Goal: Information Seeking & Learning: Learn about a topic

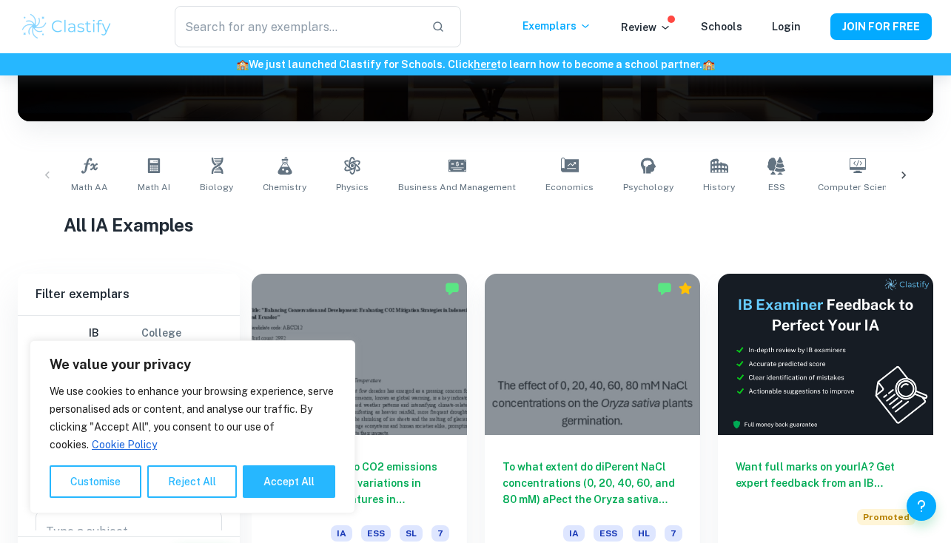
scroll to position [268, 0]
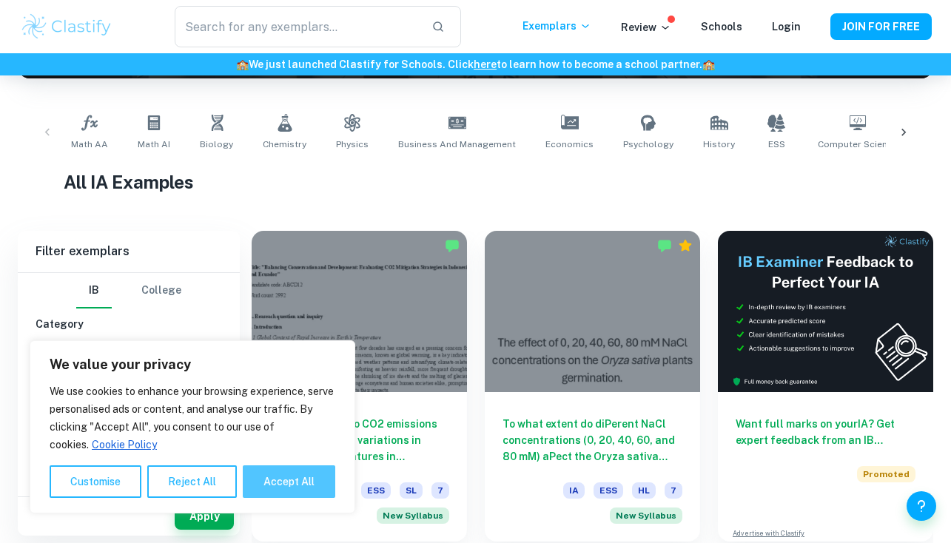
click at [275, 485] on button "Accept All" at bounding box center [289, 482] width 93 height 33
checkbox input "true"
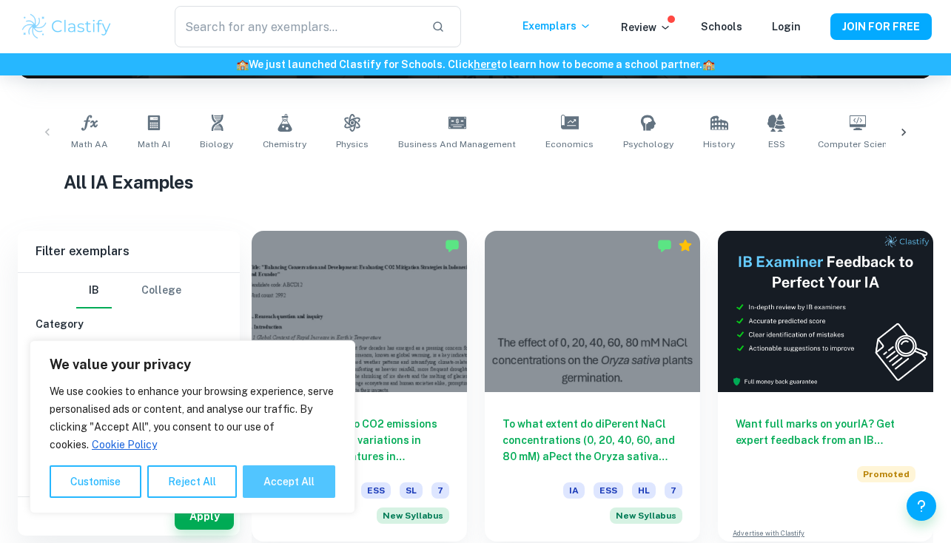
checkbox input "true"
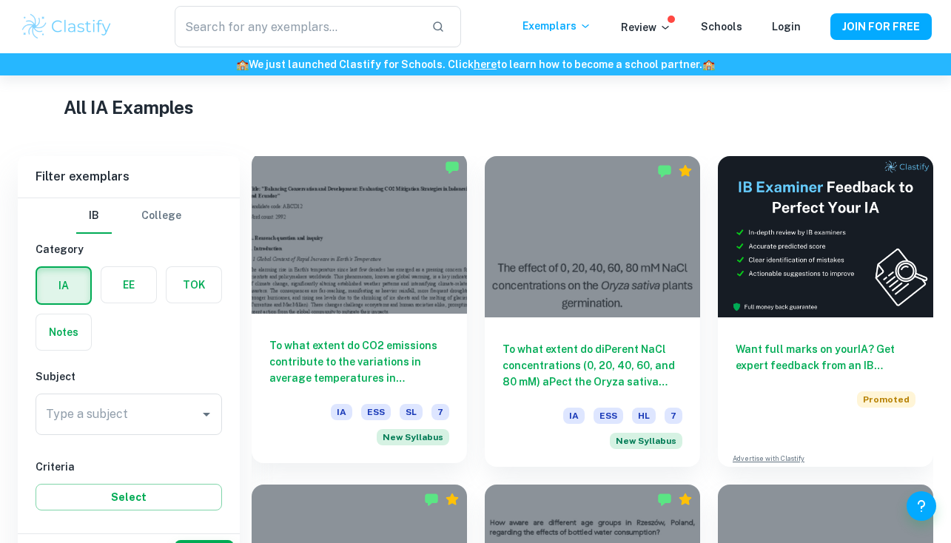
scroll to position [383, 0]
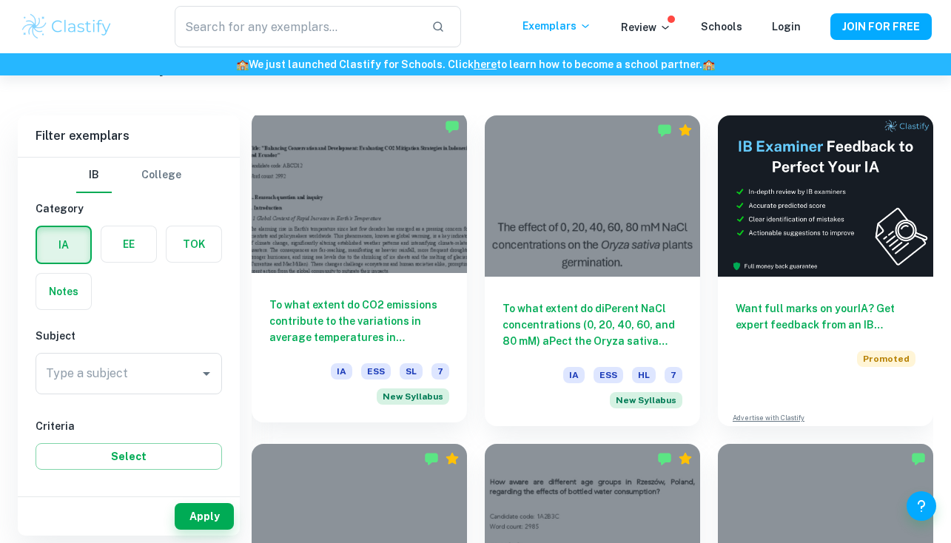
click at [427, 272] on div at bounding box center [359, 192] width 215 height 161
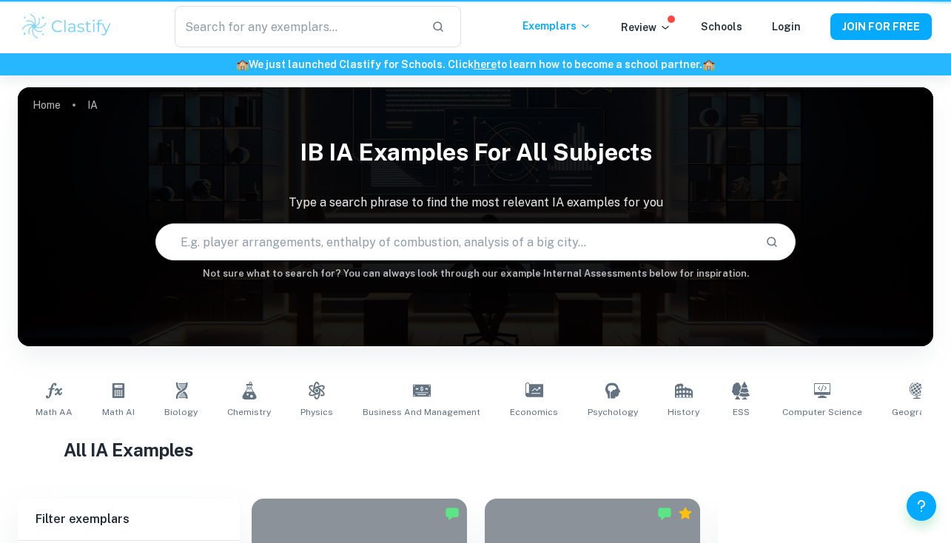
scroll to position [383, 0]
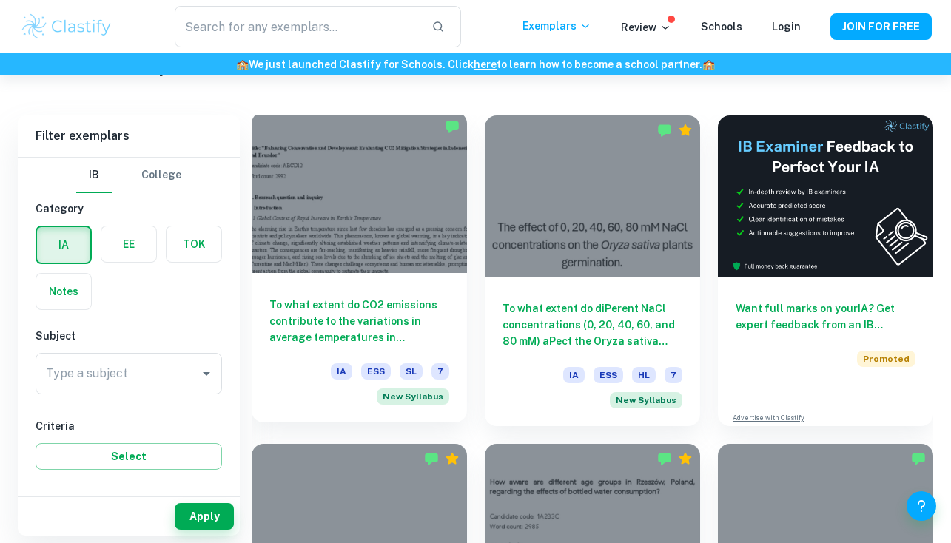
click at [418, 155] on div at bounding box center [359, 192] width 215 height 161
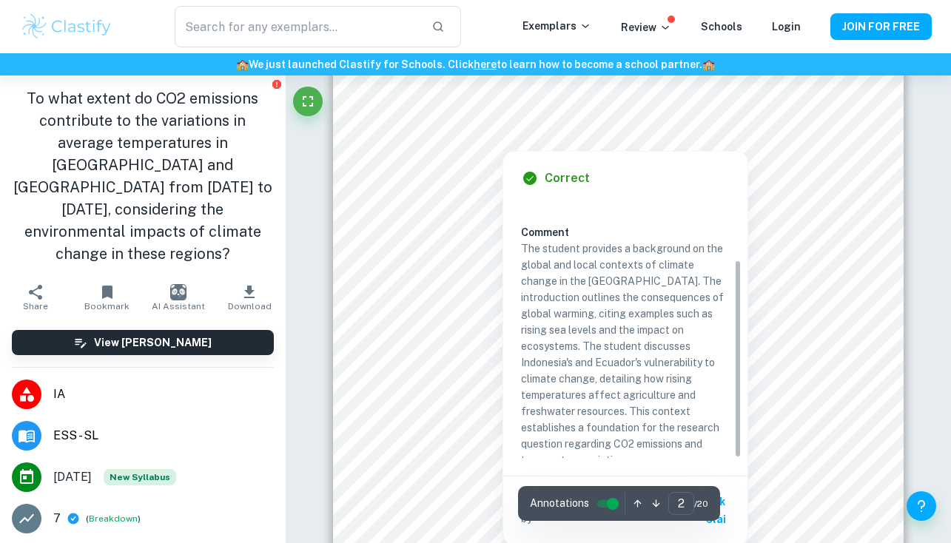
scroll to position [79, 0]
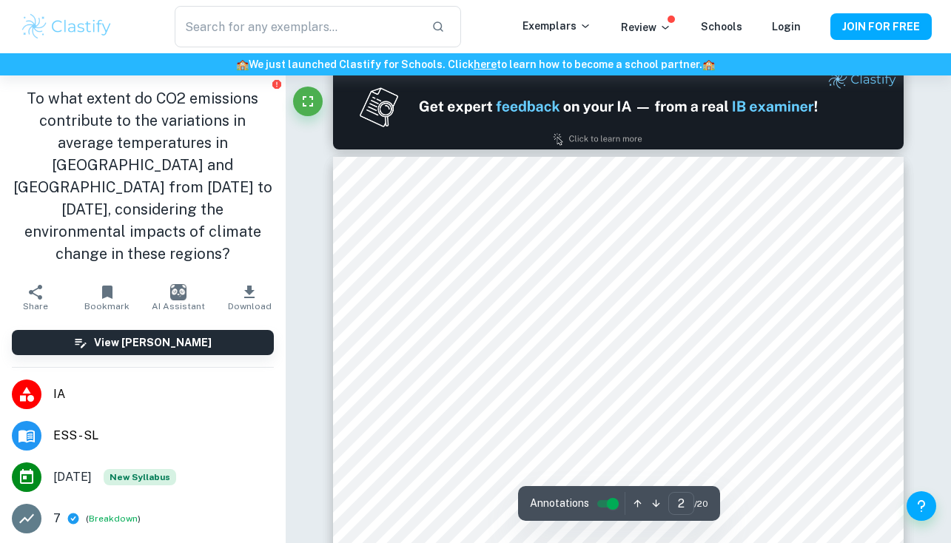
type input "1"
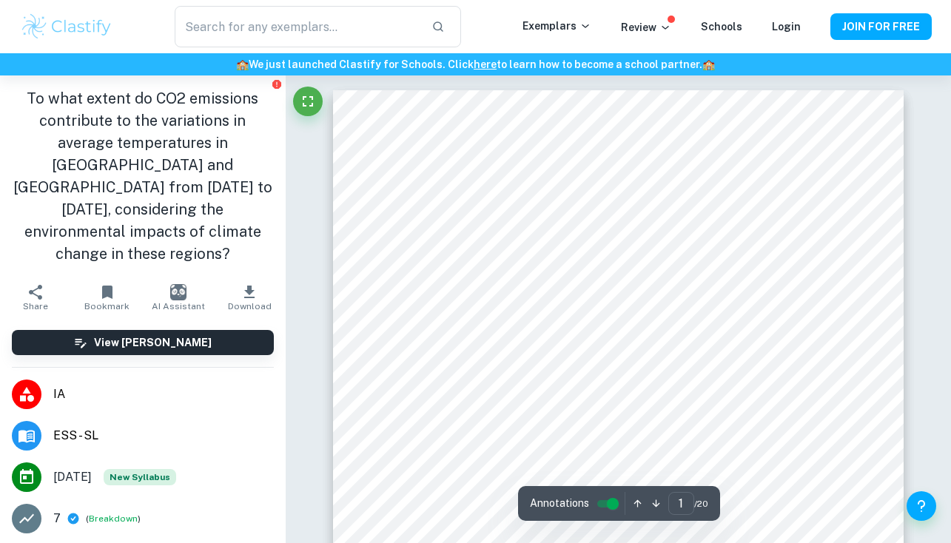
scroll to position [0, 0]
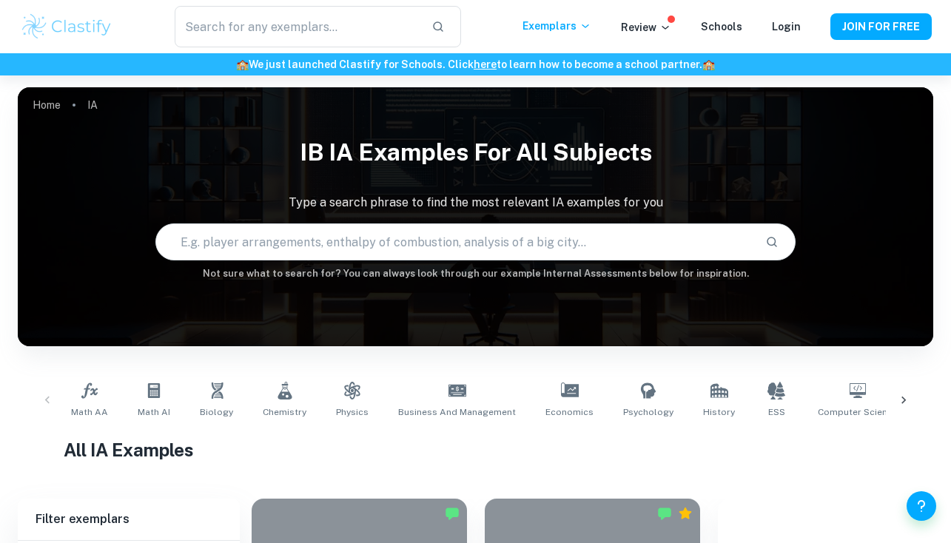
checkbox input "true"
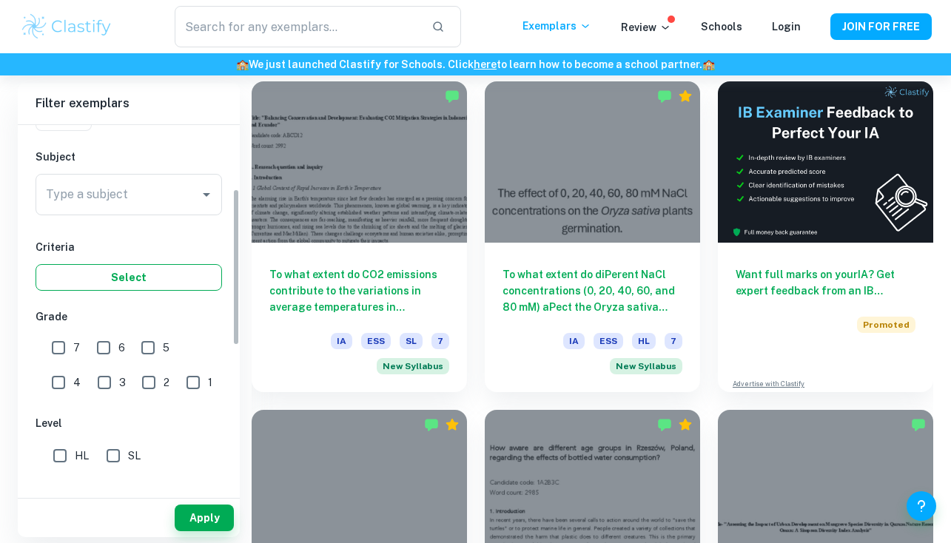
scroll to position [148, 0]
click at [90, 372] on input "3" at bounding box center [105, 381] width 30 height 30
checkbox input "true"
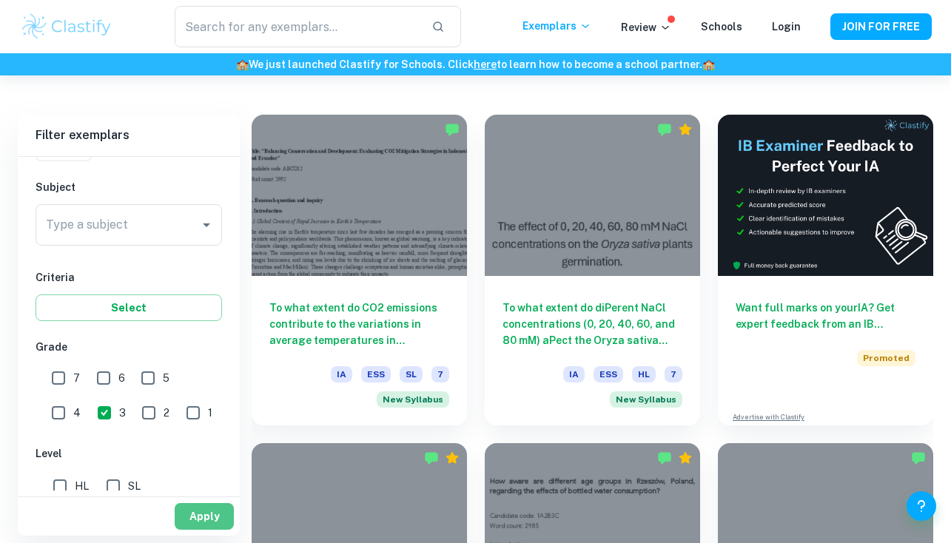
click at [192, 514] on button "Apply" at bounding box center [204, 516] width 59 height 27
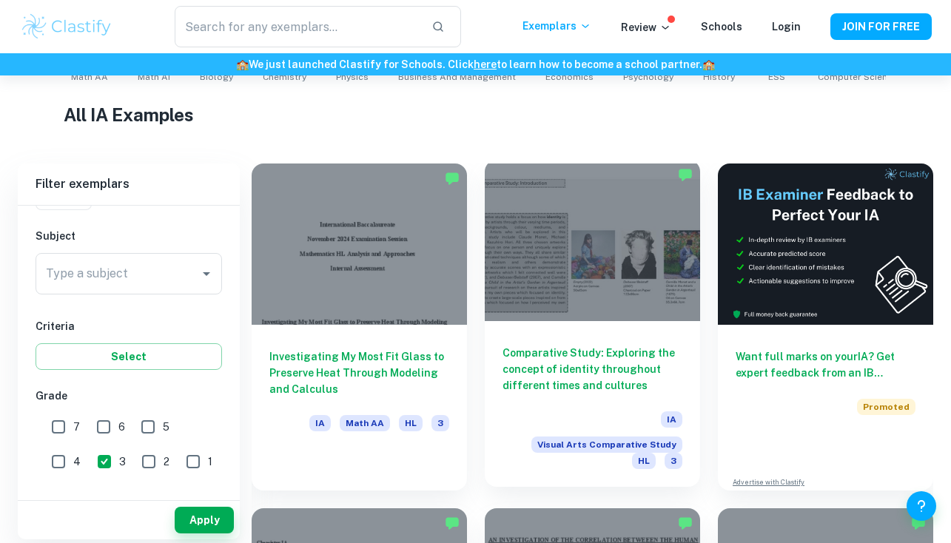
scroll to position [387, 0]
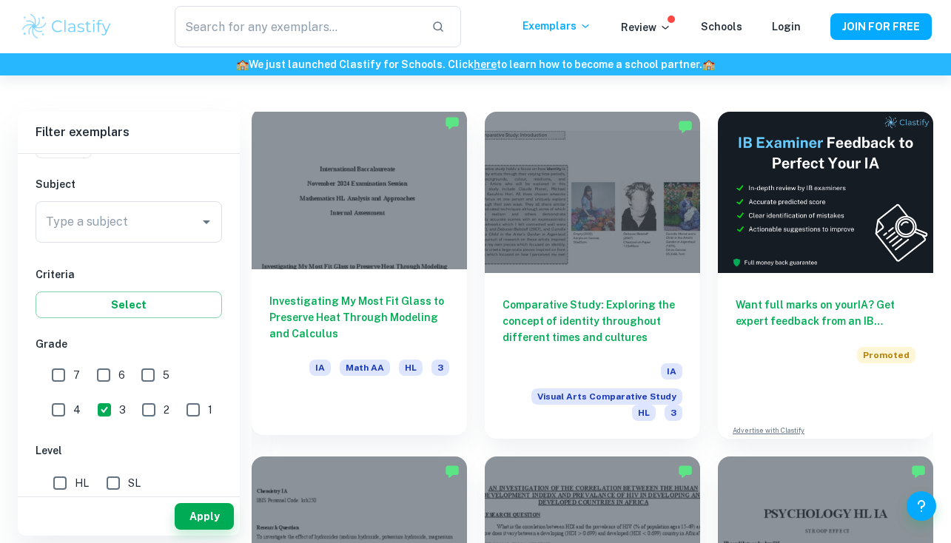
click at [375, 204] on div at bounding box center [359, 188] width 215 height 161
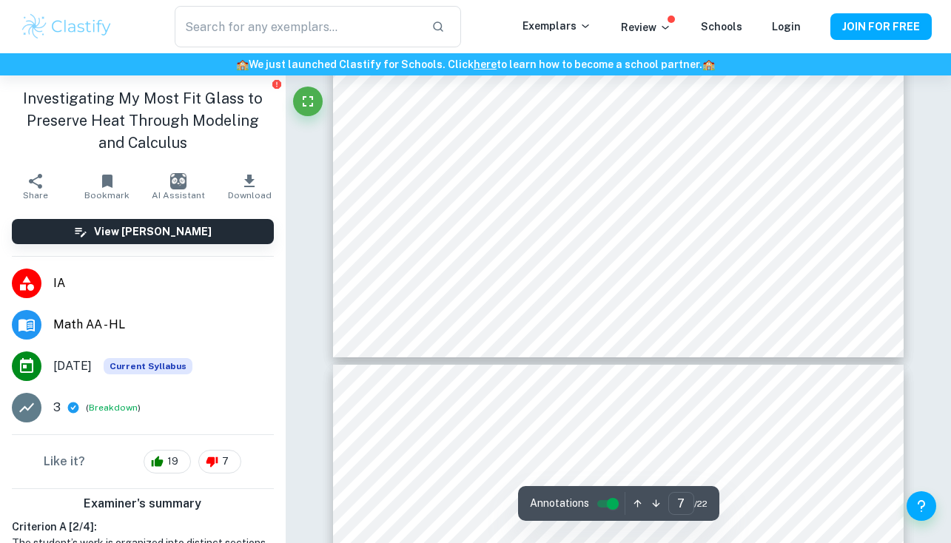
scroll to position [5605, 0]
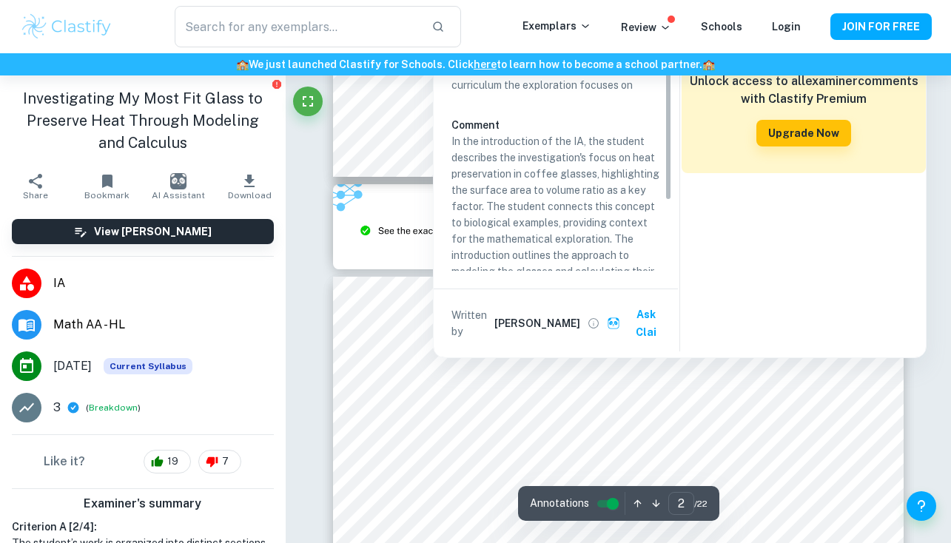
type input "3"
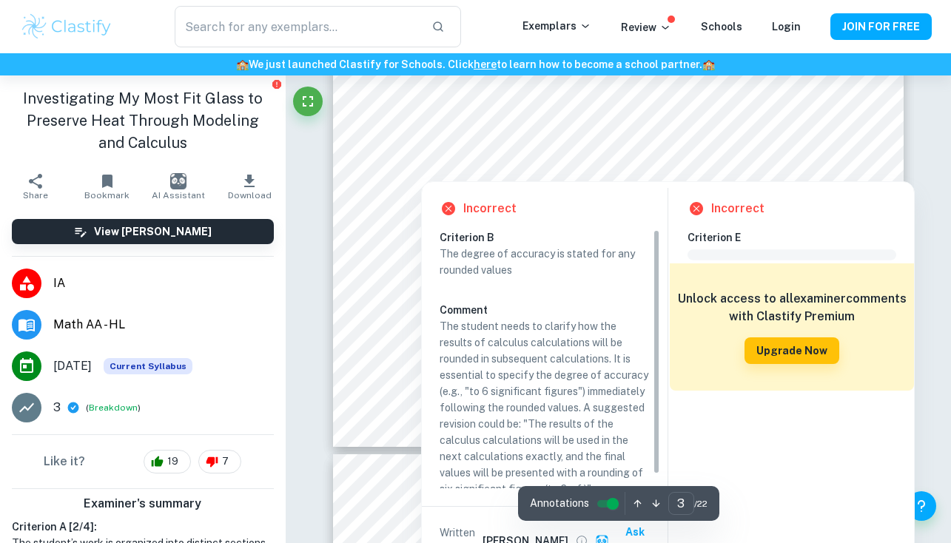
scroll to position [2264, 0]
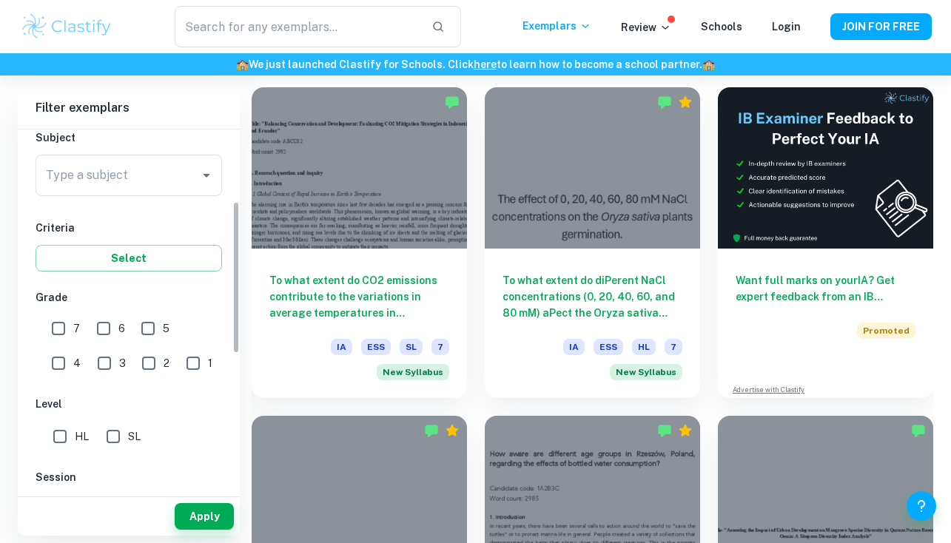
scroll to position [171, 0]
click at [58, 331] on input "7" at bounding box center [59, 328] width 30 height 30
checkbox input "true"
click at [202, 509] on button "Apply" at bounding box center [204, 516] width 59 height 27
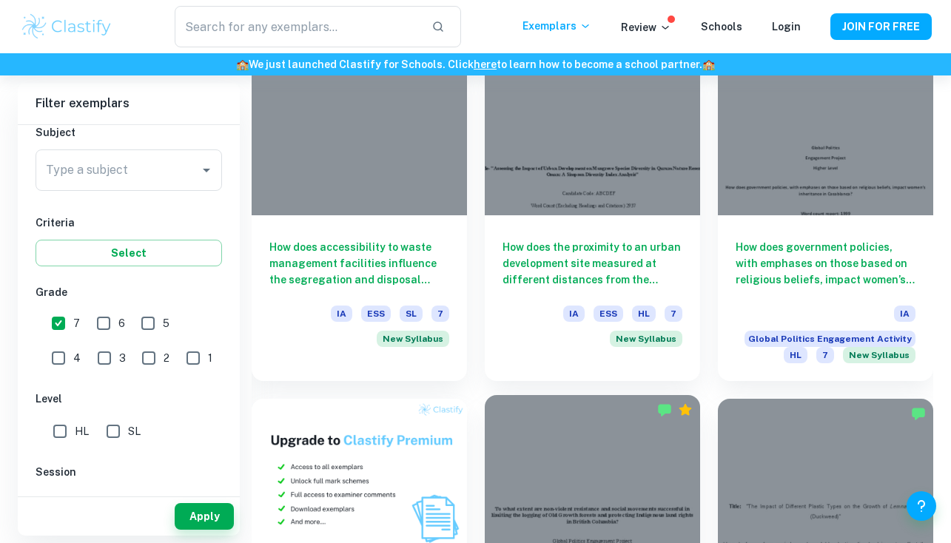
scroll to position [750, 0]
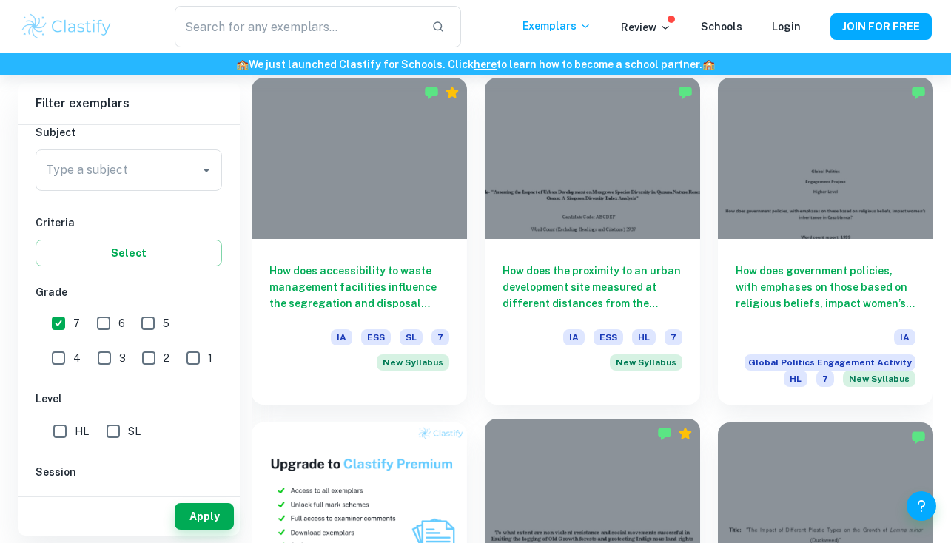
click at [592, 479] on div at bounding box center [592, 499] width 215 height 161
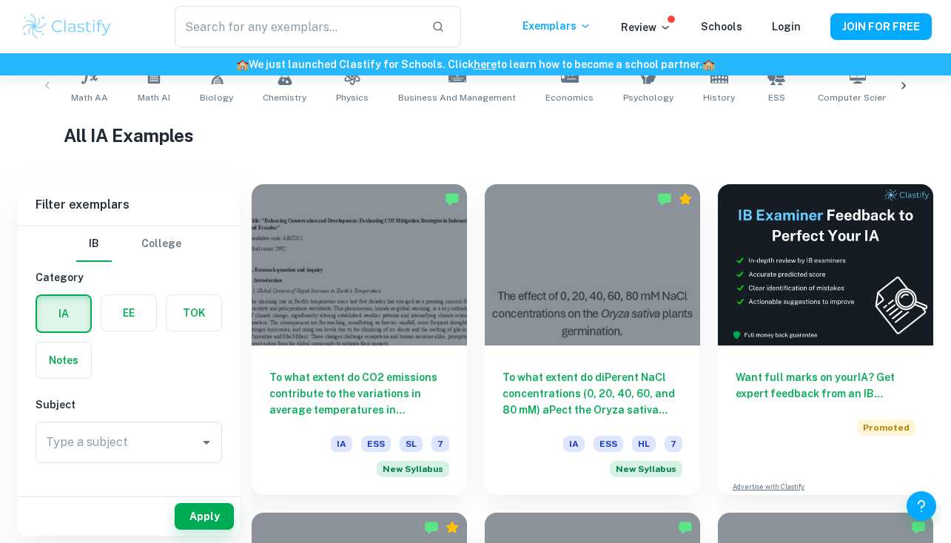
scroll to position [155, 0]
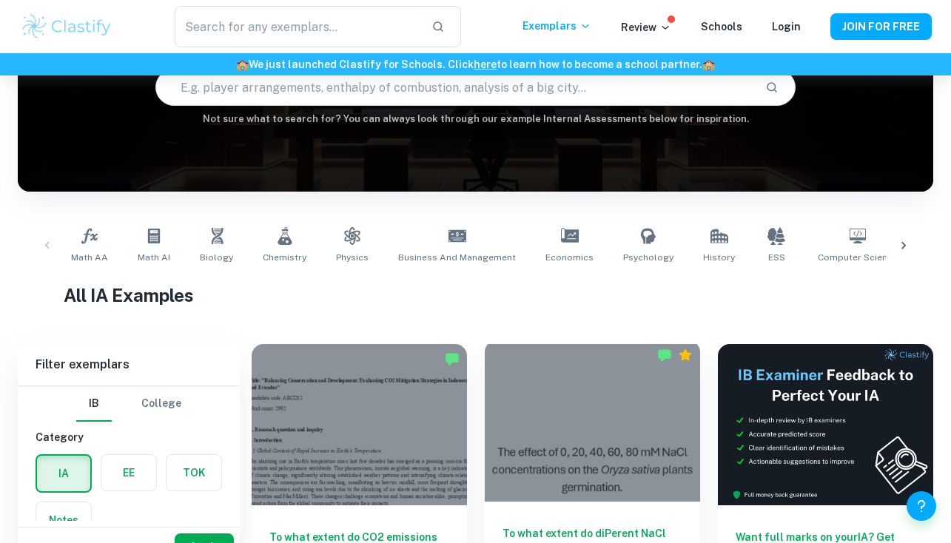
click at [557, 461] on div at bounding box center [592, 421] width 215 height 161
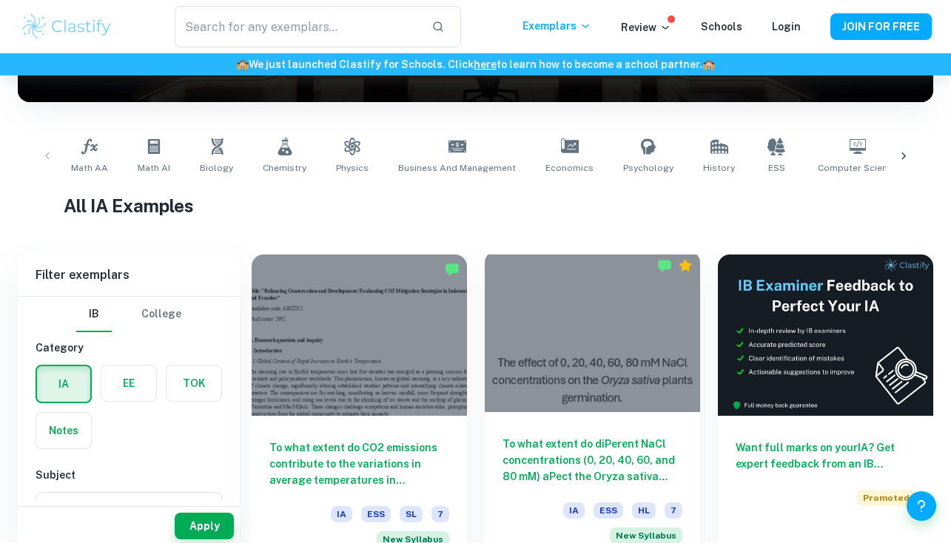
scroll to position [273, 0]
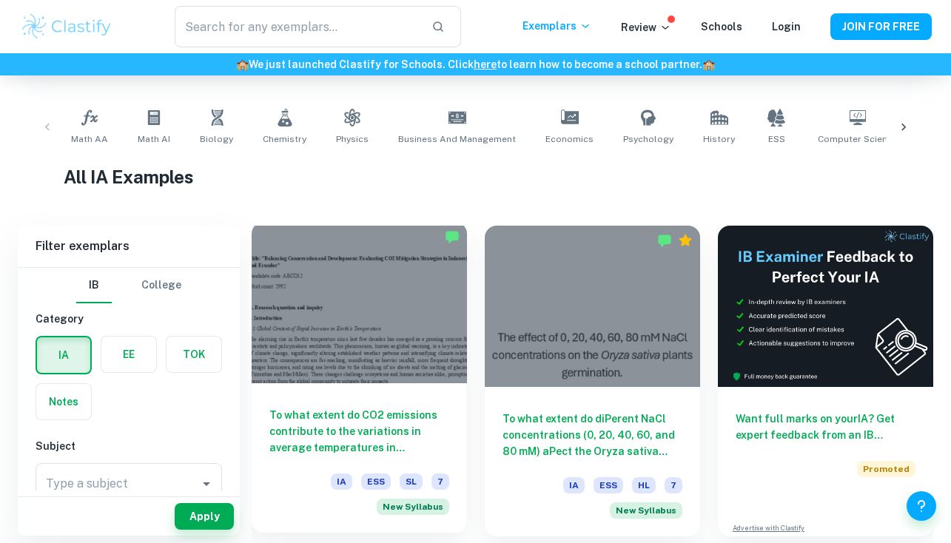
click at [454, 320] on div at bounding box center [359, 302] width 215 height 161
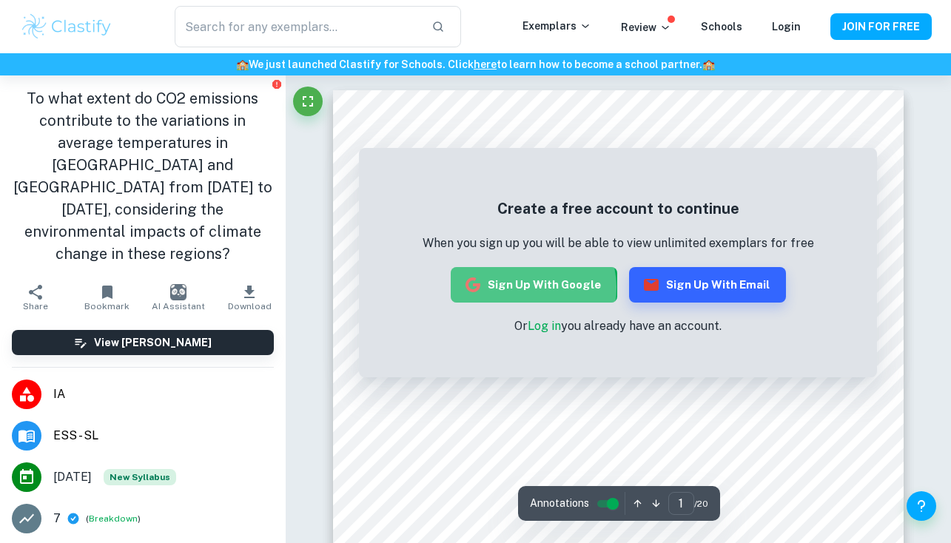
click at [525, 288] on button "Sign up with Google" at bounding box center [534, 285] width 167 height 36
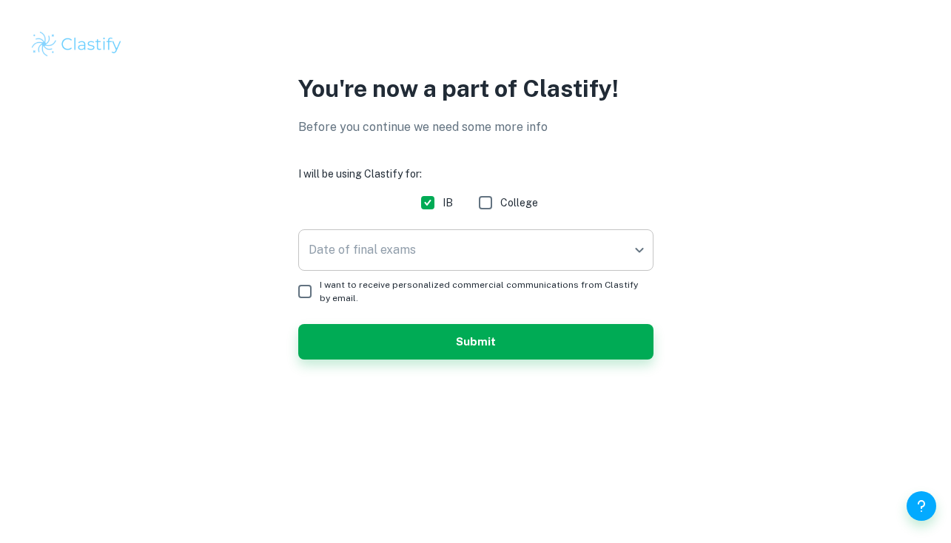
click at [492, 255] on body "We value your privacy We use cookies to enhance your browsing experience, serve…" at bounding box center [475, 271] width 951 height 543
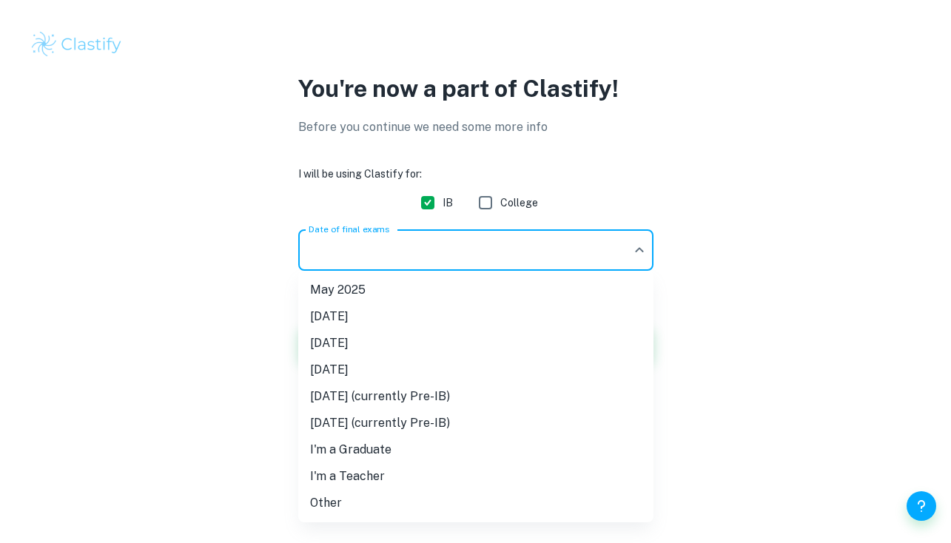
click at [785, 188] on div at bounding box center [475, 271] width 951 height 543
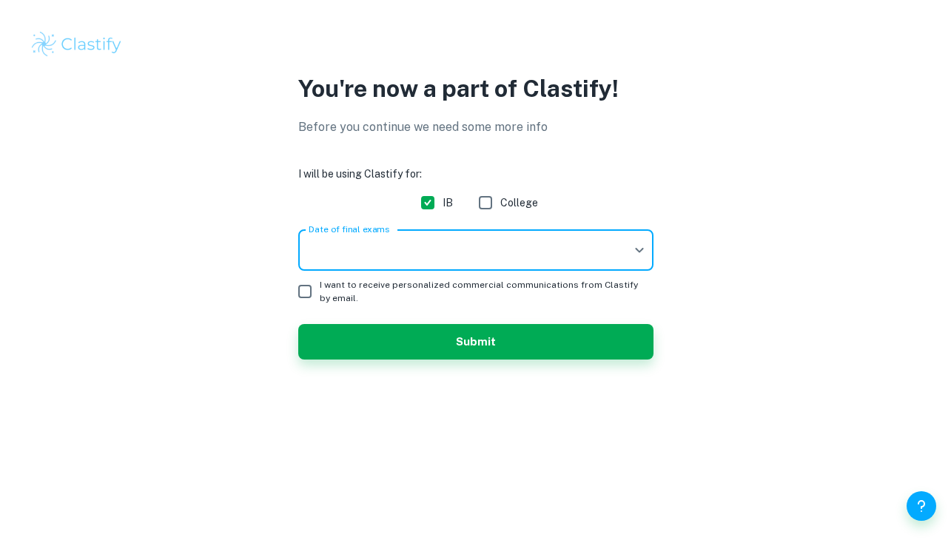
click at [505, 203] on span "College" at bounding box center [519, 203] width 38 height 16
click at [500, 203] on input "College" at bounding box center [486, 203] width 30 height 30
checkbox input "true"
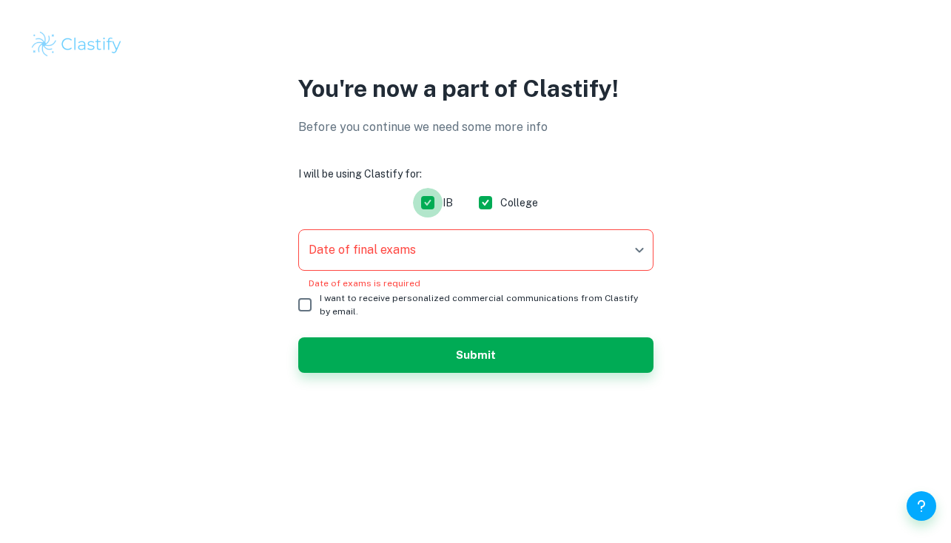
click at [440, 199] on input "IB" at bounding box center [428, 203] width 30 height 30
checkbox input "false"
click at [504, 195] on span "College" at bounding box center [519, 203] width 38 height 16
click at [500, 195] on input "College" at bounding box center [486, 203] width 30 height 30
checkbox input "false"
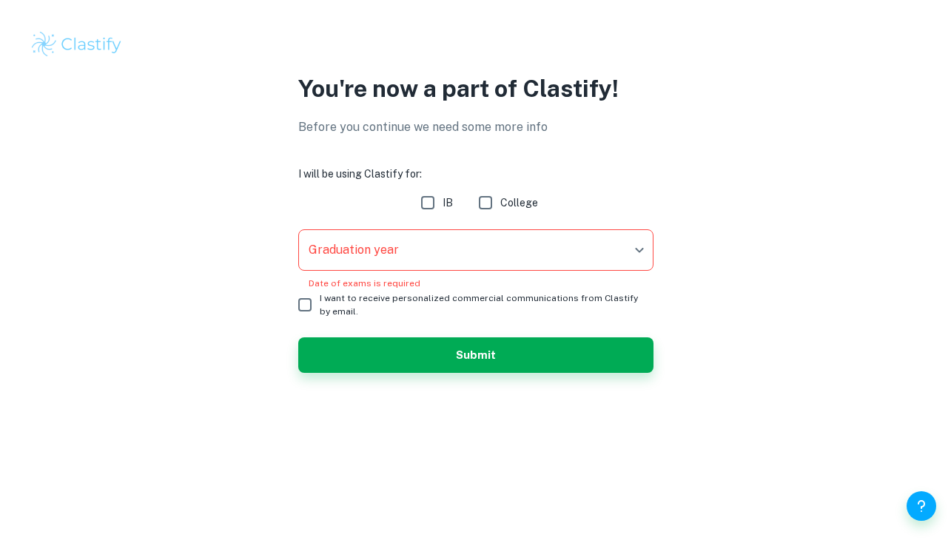
click at [429, 195] on input "IB" at bounding box center [428, 203] width 30 height 30
checkbox input "true"
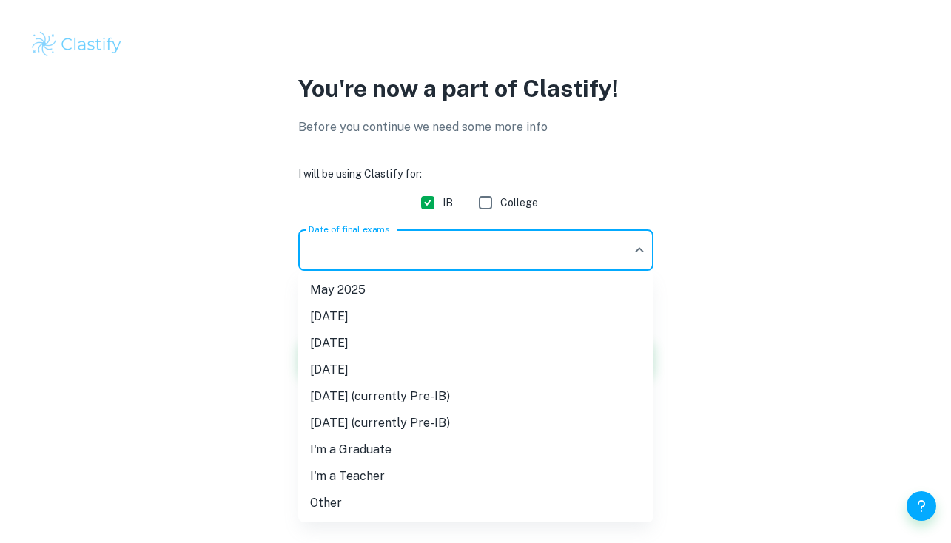
click at [398, 255] on body "We value your privacy We use cookies to enhance your browsing experience, serve…" at bounding box center [475, 271] width 951 height 543
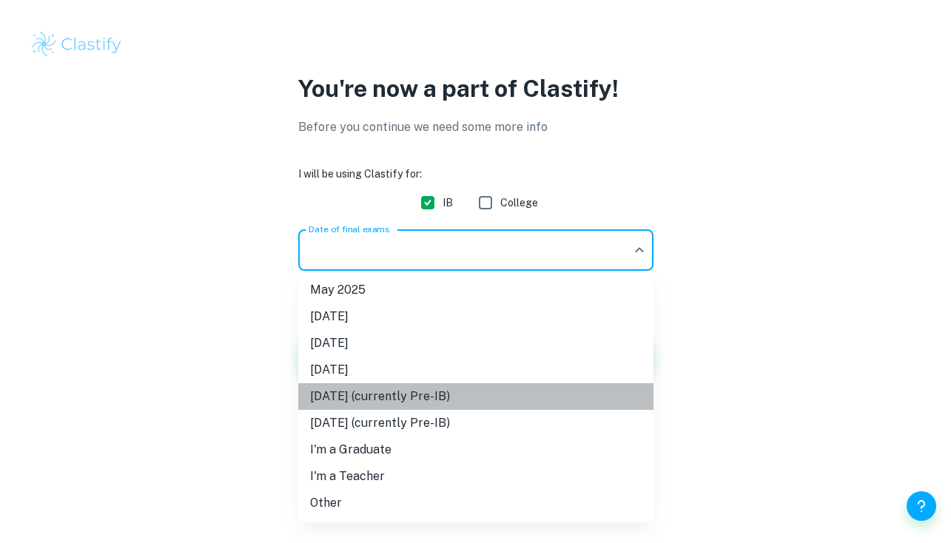
click at [440, 398] on li "May 2027 (currently Pre-IB)" at bounding box center [475, 396] width 355 height 27
type input "M27"
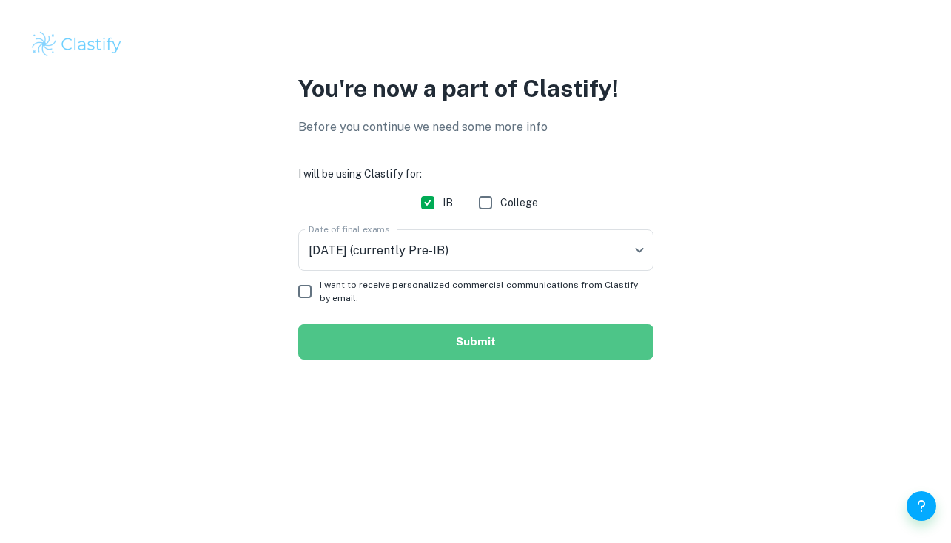
click at [463, 351] on button "Submit" at bounding box center [475, 342] width 355 height 36
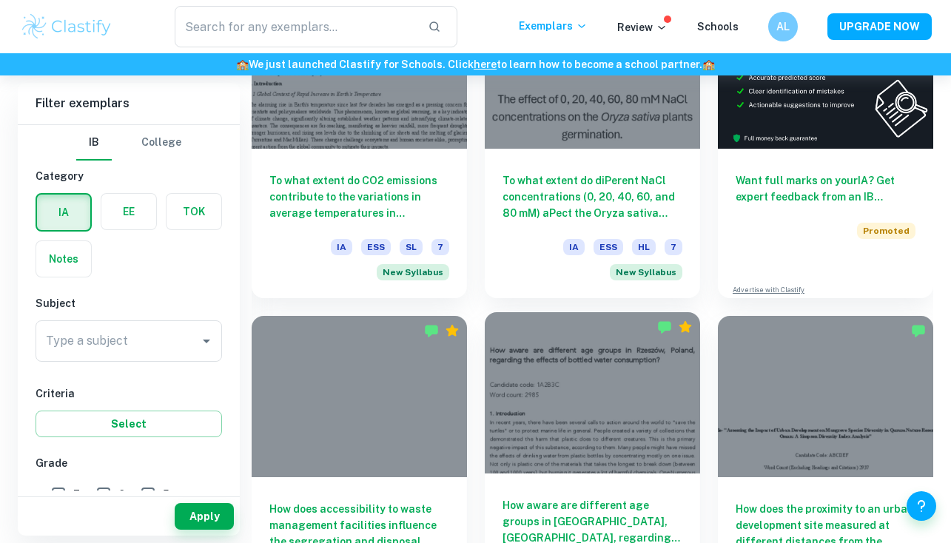
scroll to position [512, 0]
click at [631, 377] on div at bounding box center [592, 392] width 215 height 161
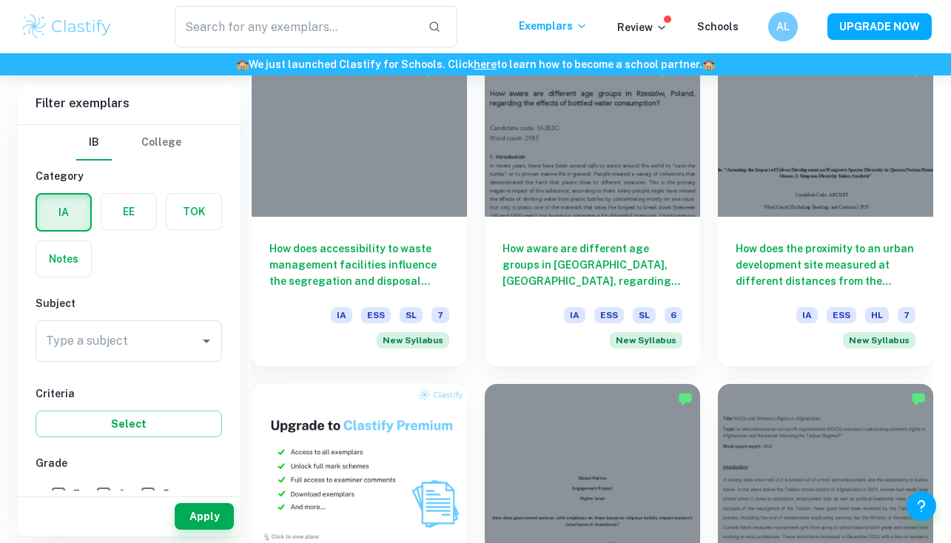
scroll to position [666, 0]
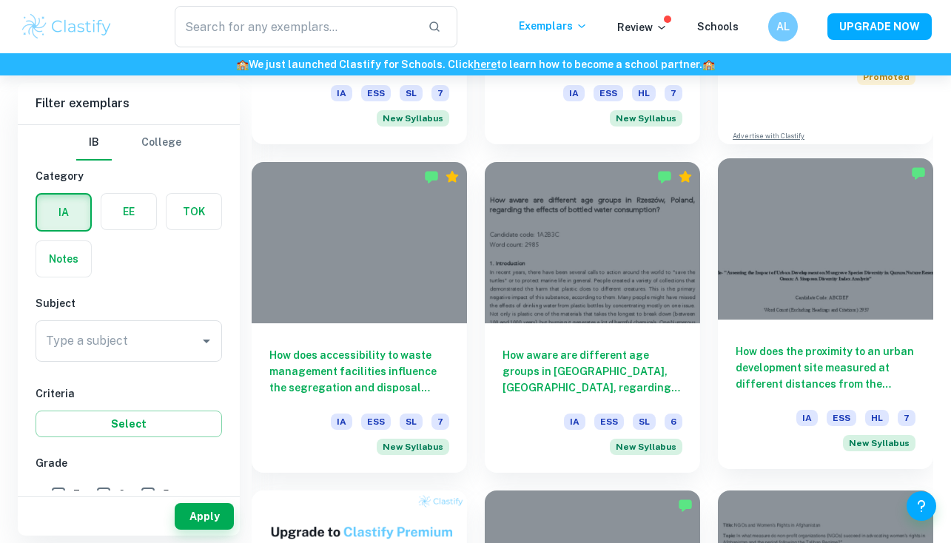
click at [851, 278] on div at bounding box center [825, 238] width 215 height 161
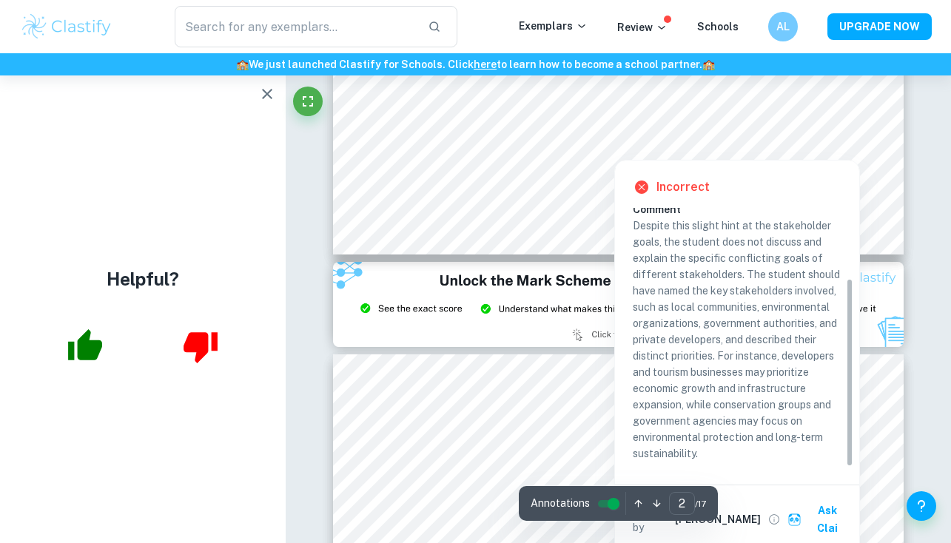
scroll to position [1410, 0]
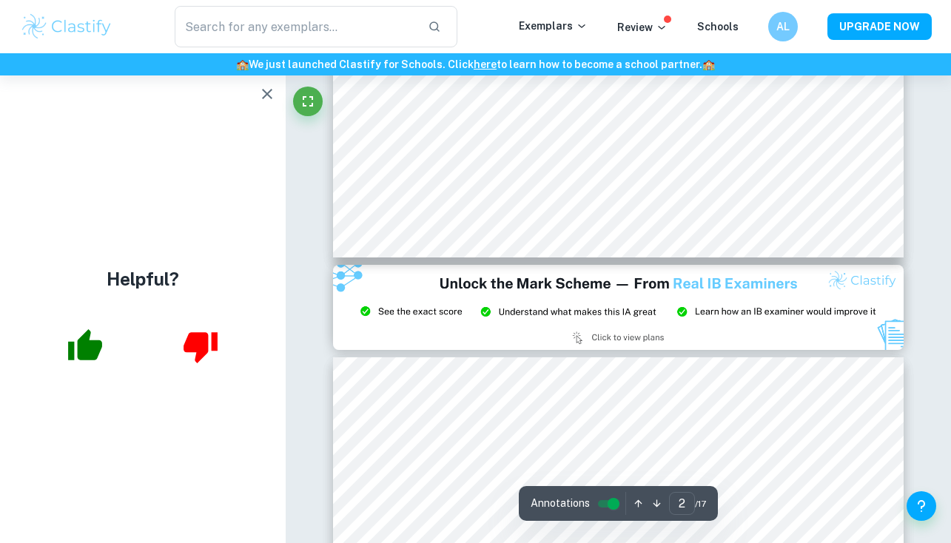
click at [719, 3] on div "​ Exemplars Review Schools AL UPGRADE NOW" at bounding box center [475, 26] width 951 height 53
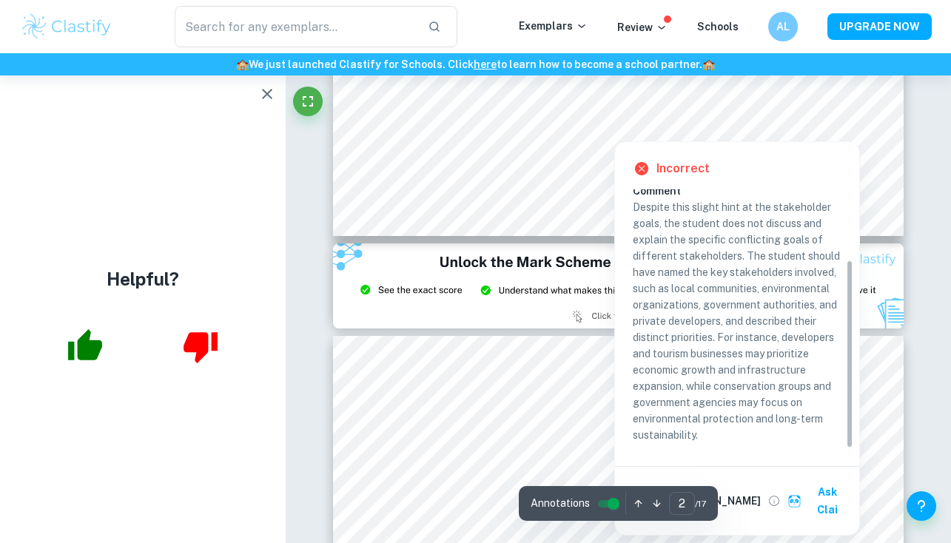
scroll to position [1432, 0]
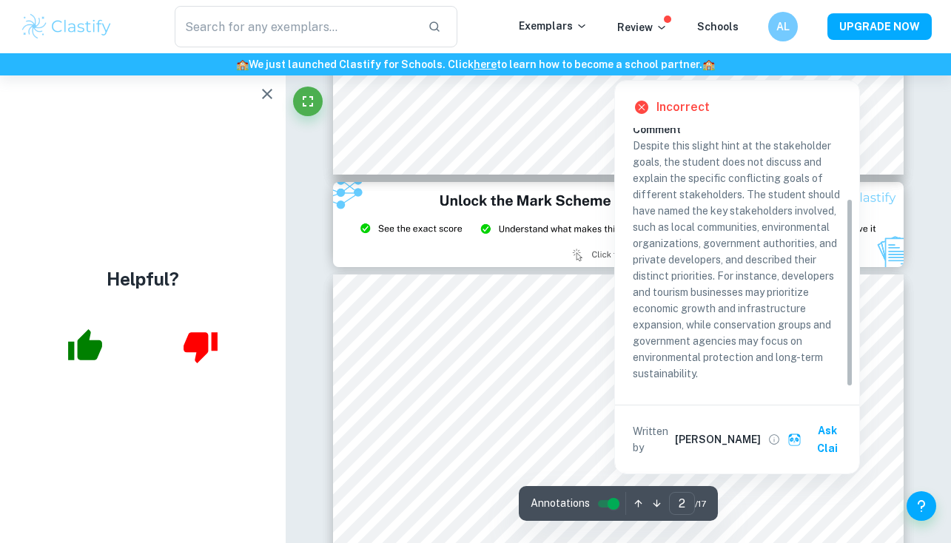
type input "3"
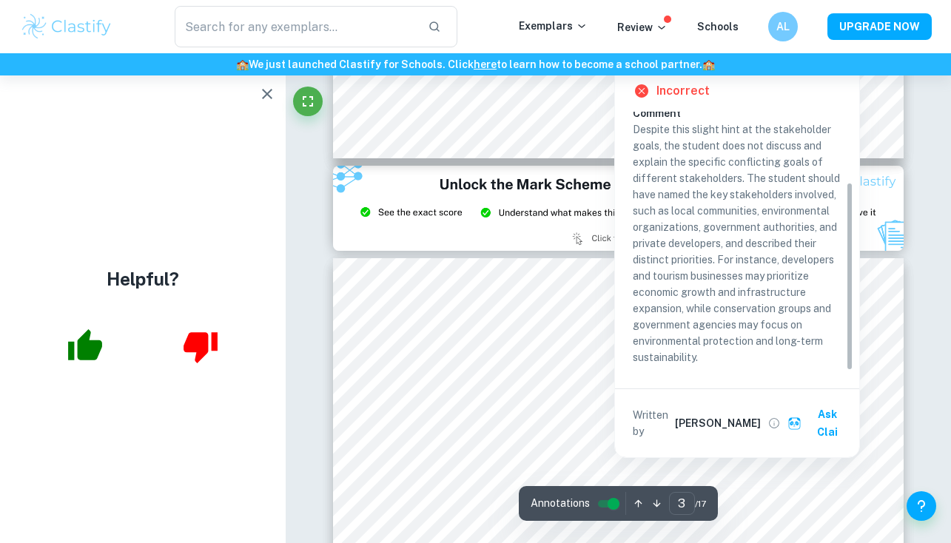
scroll to position [1512, 0]
